Goal: Information Seeking & Learning: Stay updated

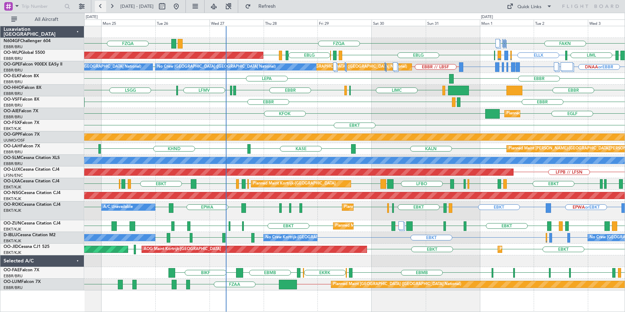
click at [100, 7] on button at bounding box center [100, 6] width 11 height 11
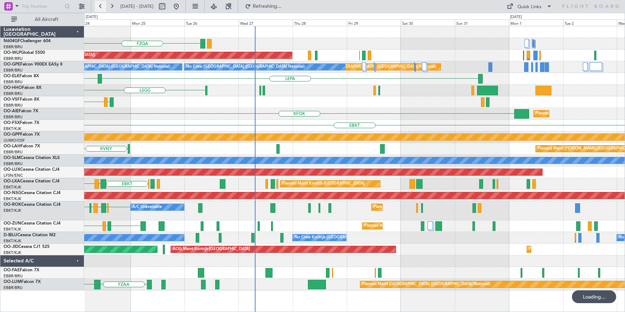
click at [100, 7] on button at bounding box center [100, 6] width 11 height 11
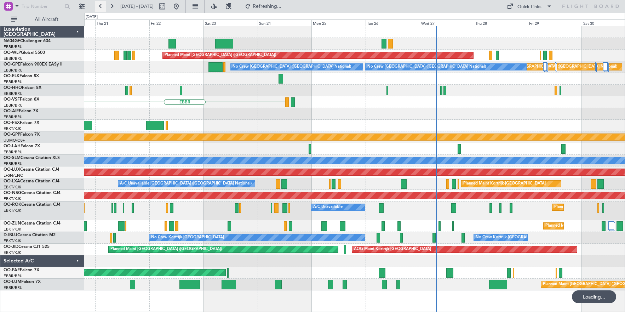
click at [101, 6] on button at bounding box center [100, 6] width 11 height 11
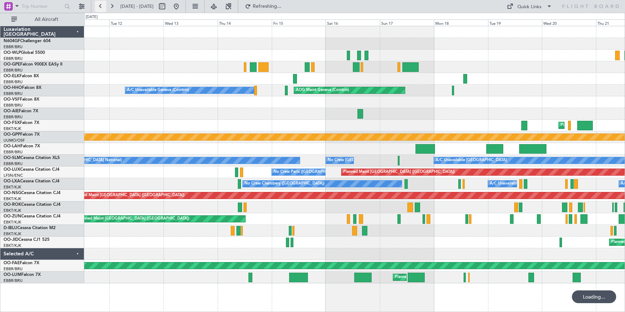
click at [101, 6] on button at bounding box center [100, 6] width 11 height 11
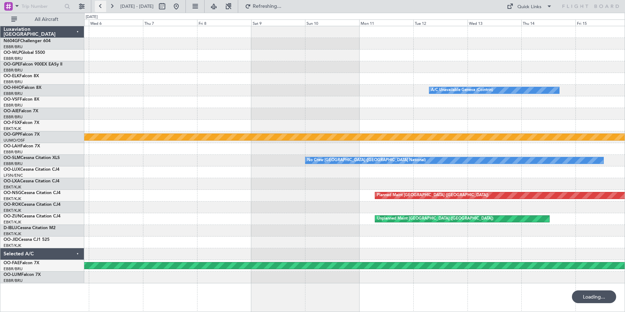
click at [101, 6] on button at bounding box center [100, 6] width 11 height 11
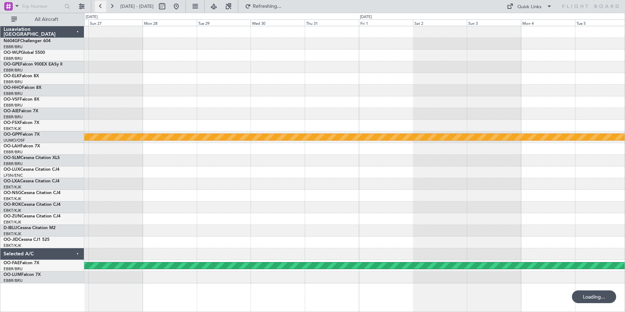
click at [101, 6] on button at bounding box center [100, 6] width 11 height 11
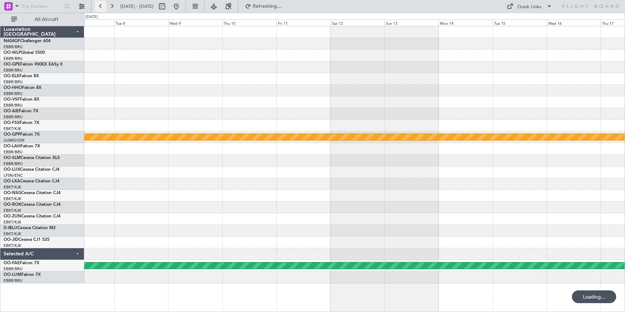
click at [101, 6] on button at bounding box center [100, 6] width 11 height 11
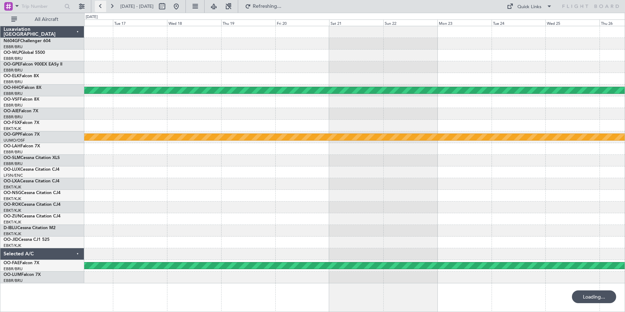
click at [101, 6] on button at bounding box center [100, 6] width 11 height 11
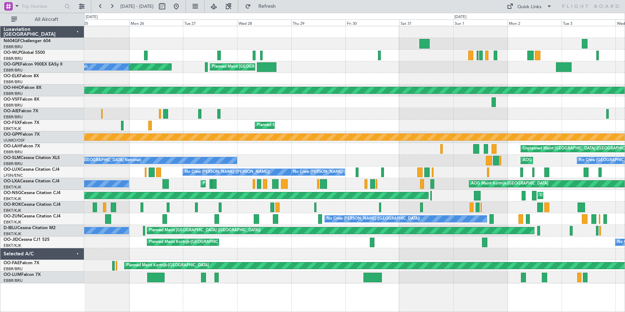
click at [330, 56] on div "Planned Maint Milan (Linate)" at bounding box center [354, 56] width 541 height 12
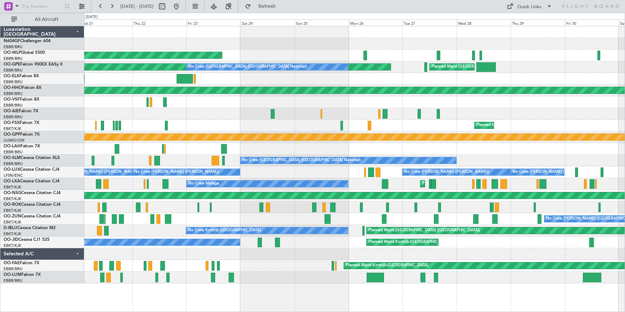
click at [518, 20] on div "Planned Maint Milan (Linate) AOG Maint [GEOGRAPHIC_DATA] Planned Maint [GEOGRAP…" at bounding box center [312, 162] width 625 height 299
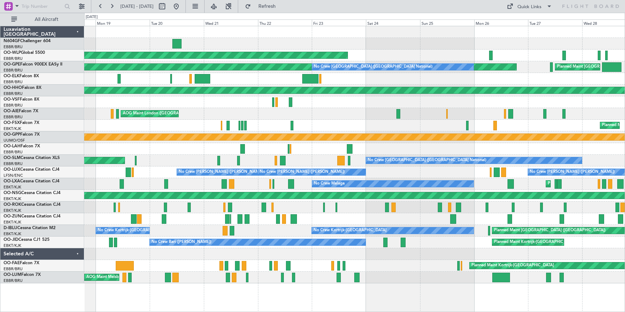
click at [340, 33] on div "Planned Maint Milan (Linate) AOG Maint [GEOGRAPHIC_DATA] Planned Maint [GEOGRAP…" at bounding box center [354, 154] width 541 height 257
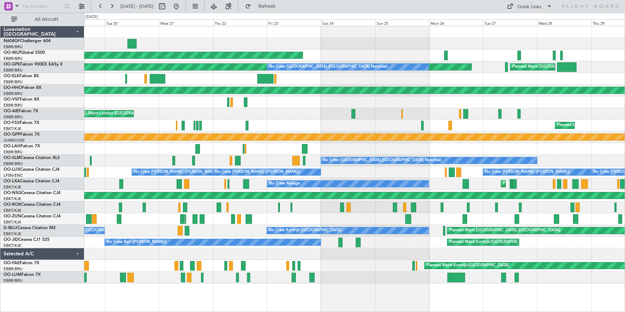
click at [579, 32] on div "Planned Maint Milan (Linate) AOG Maint [GEOGRAPHIC_DATA] Planned Maint [GEOGRAP…" at bounding box center [354, 154] width 541 height 257
click at [182, 4] on button at bounding box center [176, 6] width 11 height 11
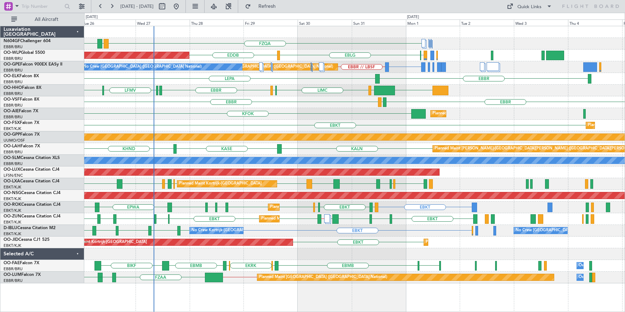
click at [304, 114] on div "FZQA FZAA FZQA ELLX EDDB EBLG Planned Maint [GEOGRAPHIC_DATA] ([GEOGRAPHIC_DATA…" at bounding box center [354, 154] width 541 height 257
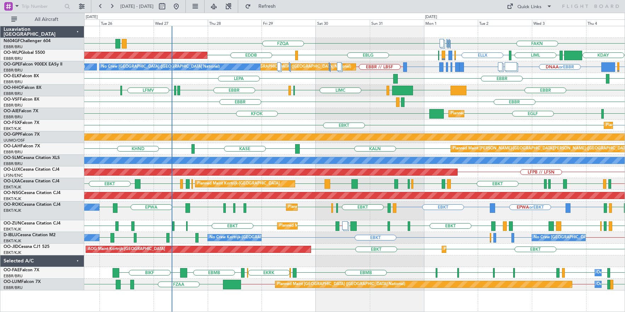
click at [551, 210] on div "EPWA or EBKT EBKT EBKT EBKT EDVK EDDF EBKT EPWA EBKT LFTZ EBKT [GEOGRAPHIC_DATA…" at bounding box center [354, 210] width 541 height 19
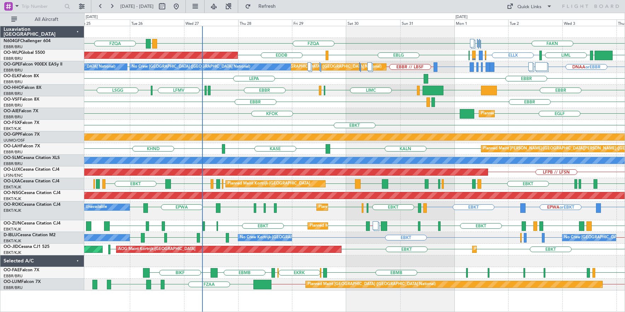
click at [507, 214] on div "Planned Maint Kortrijk-[GEOGRAPHIC_DATA] A/C Unavailable EPWA or EBKT EBKT EBKT…" at bounding box center [354, 210] width 541 height 19
